Goal: Transaction & Acquisition: Purchase product/service

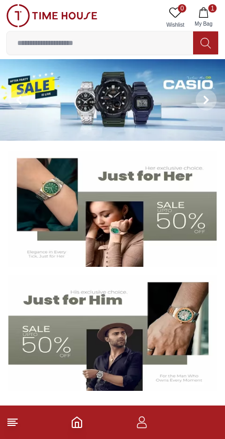
click at [206, 11] on icon "button" at bounding box center [203, 12] width 10 height 10
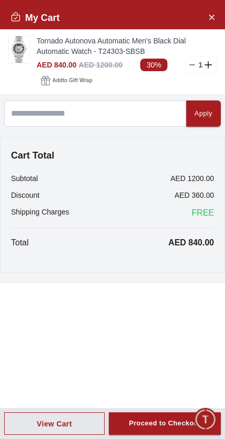
click at [23, 48] on img at bounding box center [19, 49] width 21 height 27
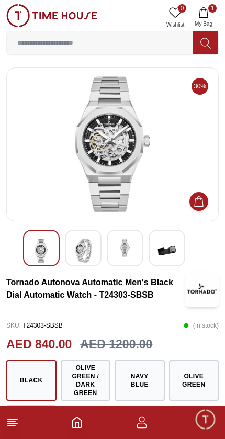
click at [91, 248] on img at bounding box center [83, 250] width 19 height 24
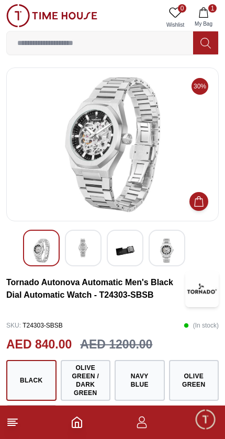
click at [128, 242] on img at bounding box center [125, 250] width 19 height 24
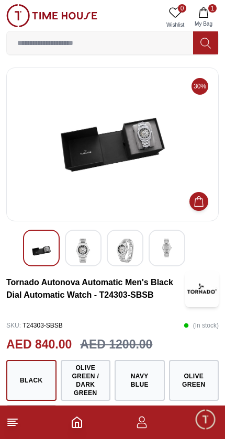
click at [89, 246] on img at bounding box center [83, 250] width 19 height 24
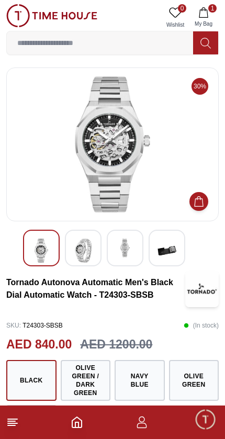
click at [90, 238] on div at bounding box center [83, 247] width 37 height 37
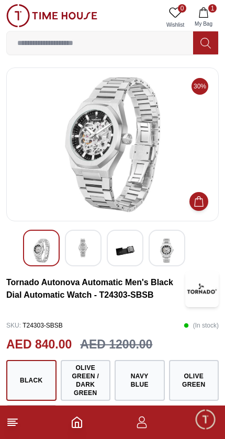
click at [116, 241] on img at bounding box center [125, 250] width 19 height 24
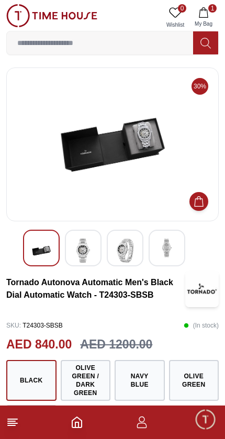
click at [164, 239] on img at bounding box center [166, 247] width 19 height 19
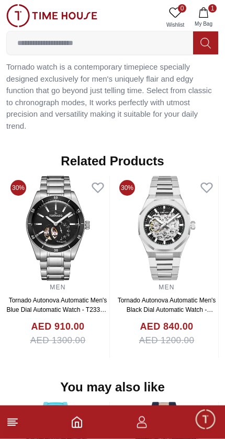
scroll to position [798, 0]
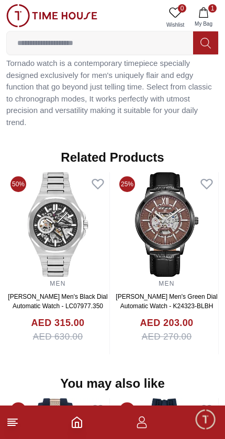
click at [87, 216] on img at bounding box center [57, 224] width 103 height 105
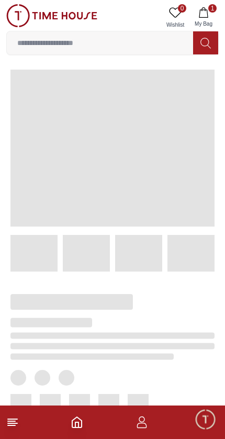
click at [77, 215] on span at bounding box center [112, 148] width 204 height 157
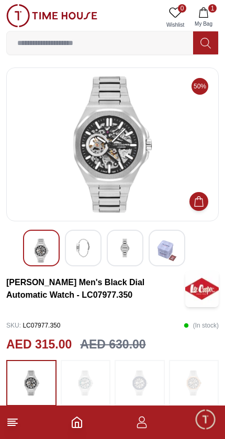
click at [87, 241] on img at bounding box center [83, 247] width 19 height 19
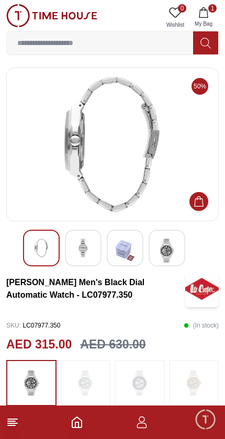
click at [128, 250] on img at bounding box center [125, 250] width 19 height 24
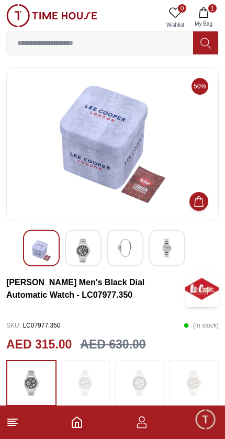
click at [159, 256] on img at bounding box center [166, 247] width 19 height 19
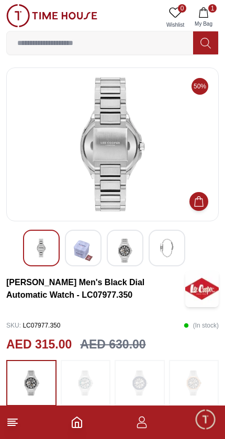
click at [125, 241] on img at bounding box center [125, 250] width 19 height 24
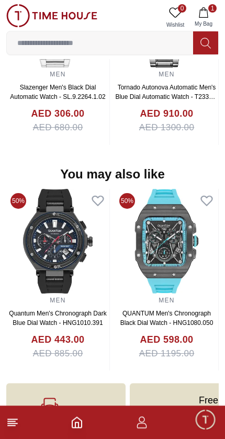
scroll to position [1046, 0]
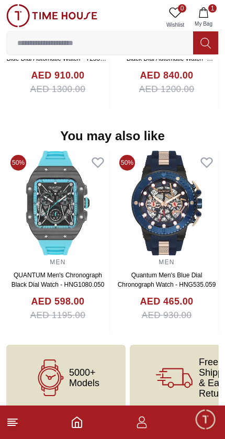
click at [206, 16] on icon "button" at bounding box center [203, 12] width 10 height 10
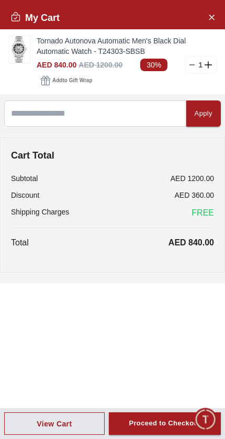
click at [207, 214] on span "FREE" at bounding box center [202, 212] width 22 height 13
click at [48, 358] on div "My Cart Tornado Autonova Automatic Men's Black Dial Automatic Watch - T24303-SB…" at bounding box center [112, 219] width 225 height 439
click at [174, 420] on div "Proceed to Checkout" at bounding box center [165, 423] width 72 height 12
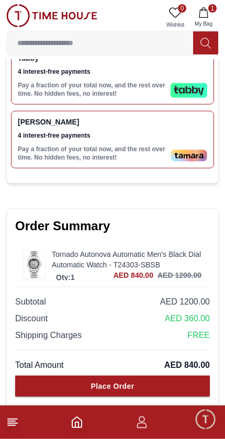
scroll to position [349, 0]
